Goal: Transaction & Acquisition: Book appointment/travel/reservation

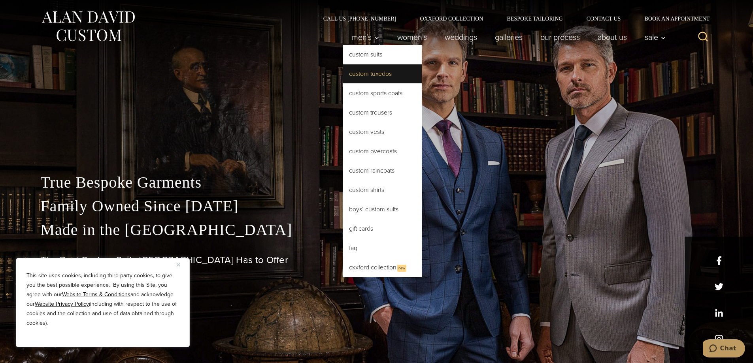
click at [355, 71] on link "Custom Tuxedos" at bounding box center [382, 73] width 79 height 19
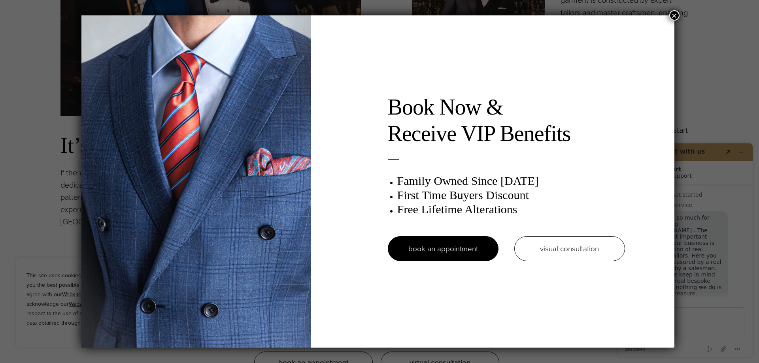
click at [677, 14] on button "×" at bounding box center [674, 15] width 10 height 10
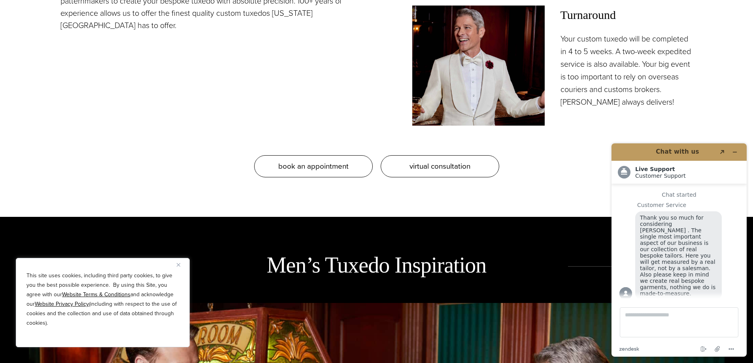
scroll to position [909, 0]
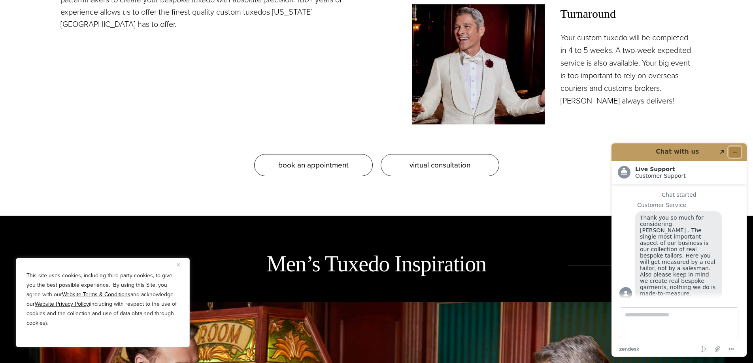
click at [736, 152] on icon "Minimize widget" at bounding box center [735, 152] width 4 height 0
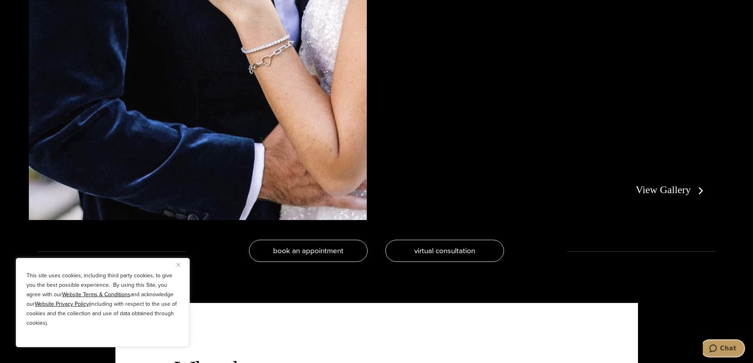
scroll to position [1857, 0]
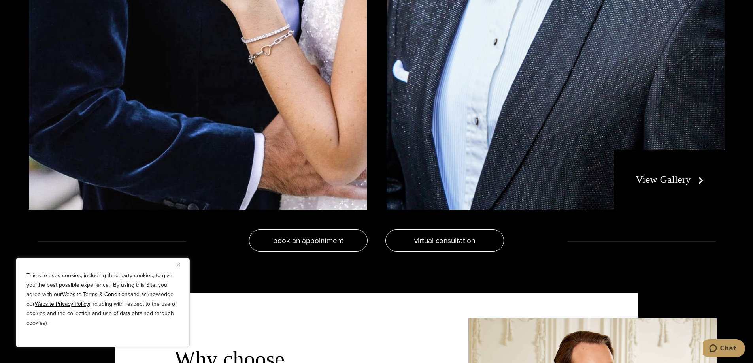
click at [663, 179] on link "View Gallery" at bounding box center [670, 179] width 71 height 11
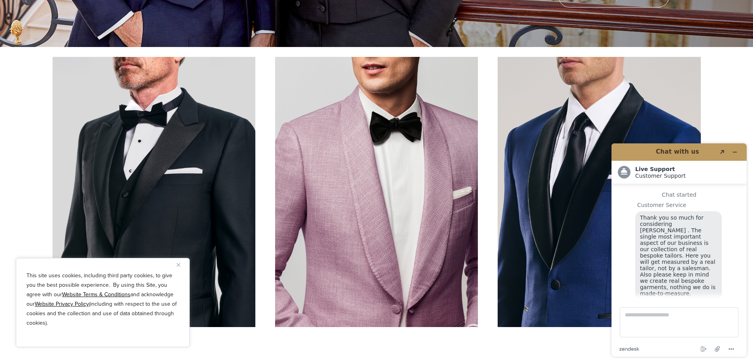
scroll to position [10, 0]
click at [732, 152] on icon "Minimize widget" at bounding box center [735, 152] width 6 height 6
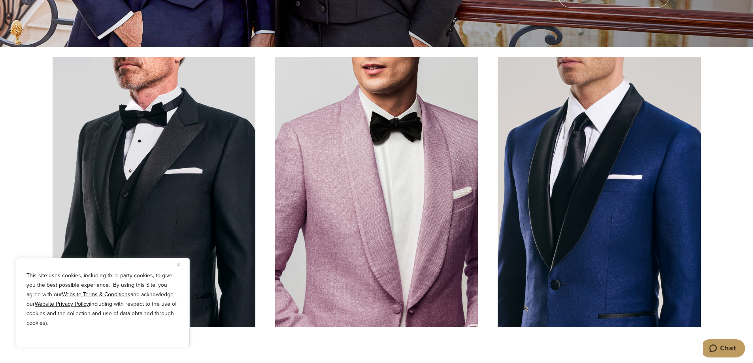
click at [180, 264] on button "Close" at bounding box center [181, 264] width 9 height 9
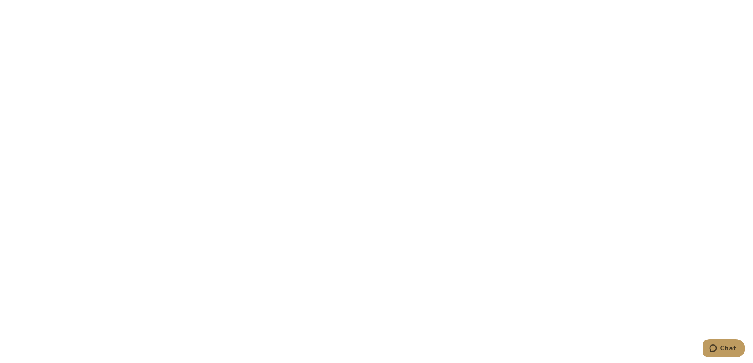
scroll to position [1699, 0]
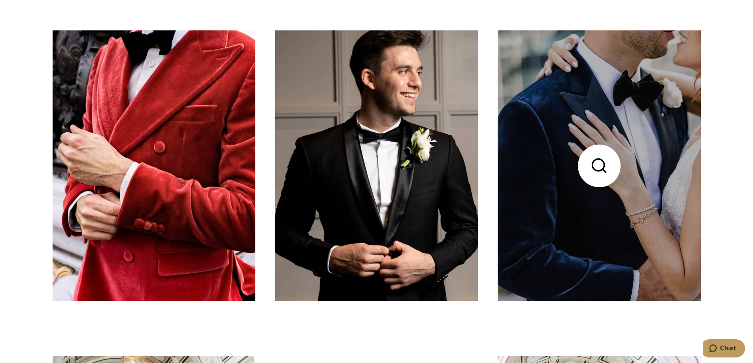
click at [603, 127] on link at bounding box center [598, 165] width 203 height 270
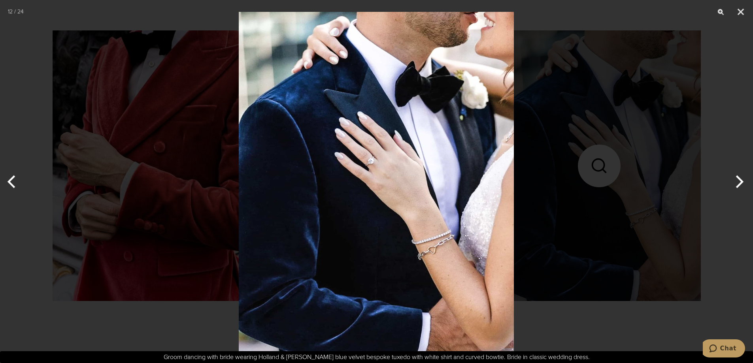
click at [738, 180] on button "Next" at bounding box center [738, 182] width 30 height 40
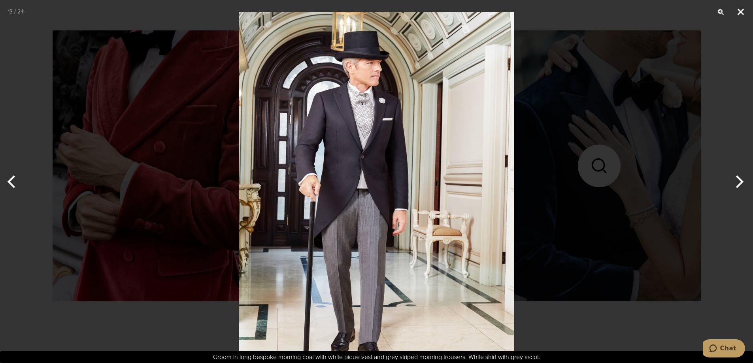
click at [743, 8] on button "Close" at bounding box center [740, 12] width 20 height 24
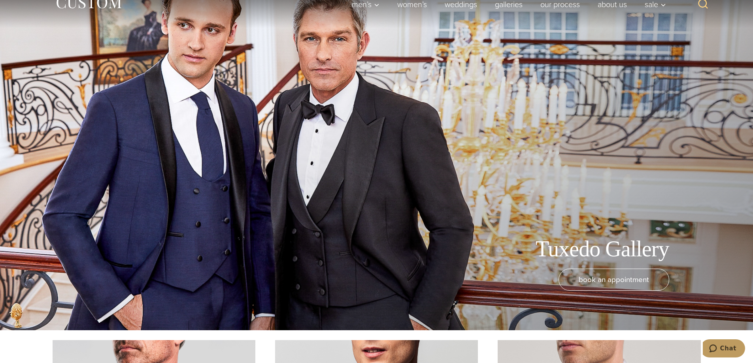
scroll to position [0, 0]
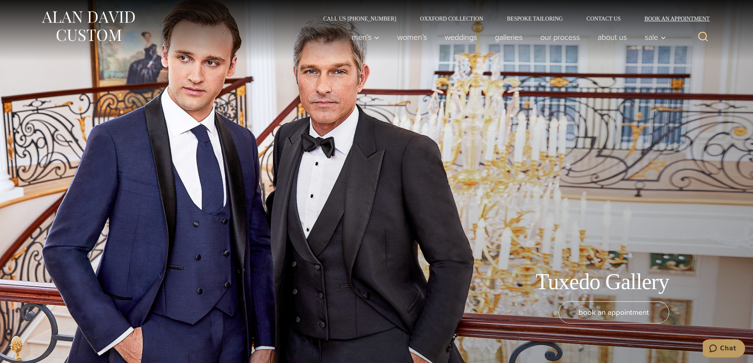
click at [651, 17] on link "Book an Appointment" at bounding box center [672, 19] width 80 height 6
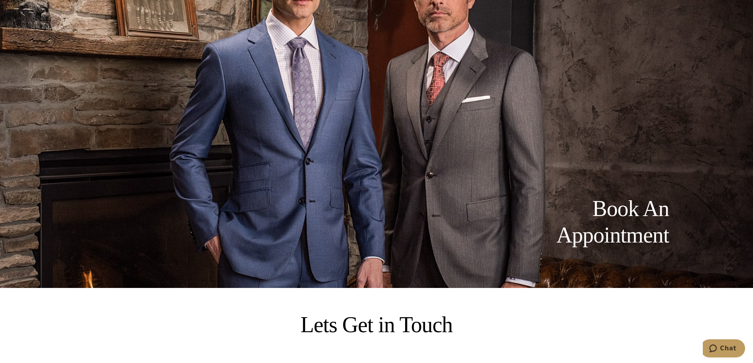
scroll to position [40, 0]
